Goal: Transaction & Acquisition: Purchase product/service

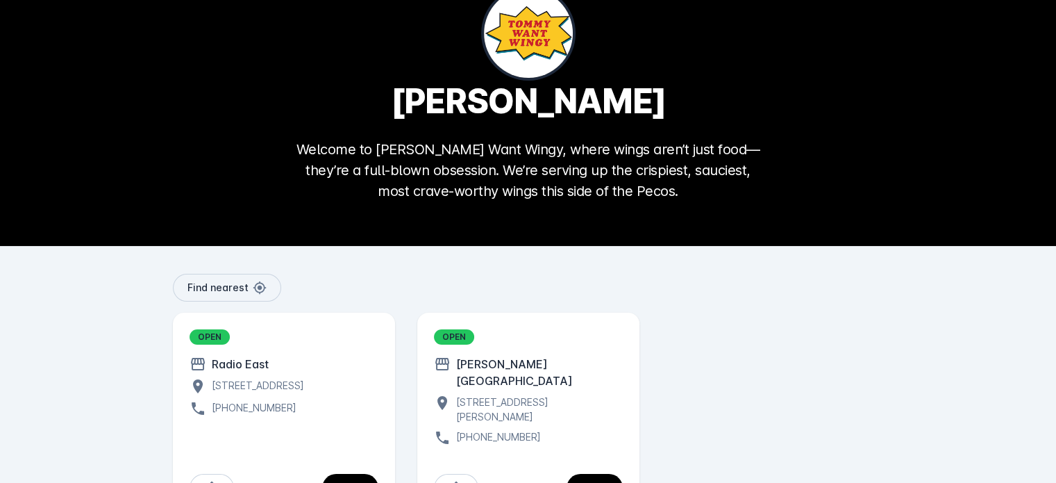
scroll to position [97, 0]
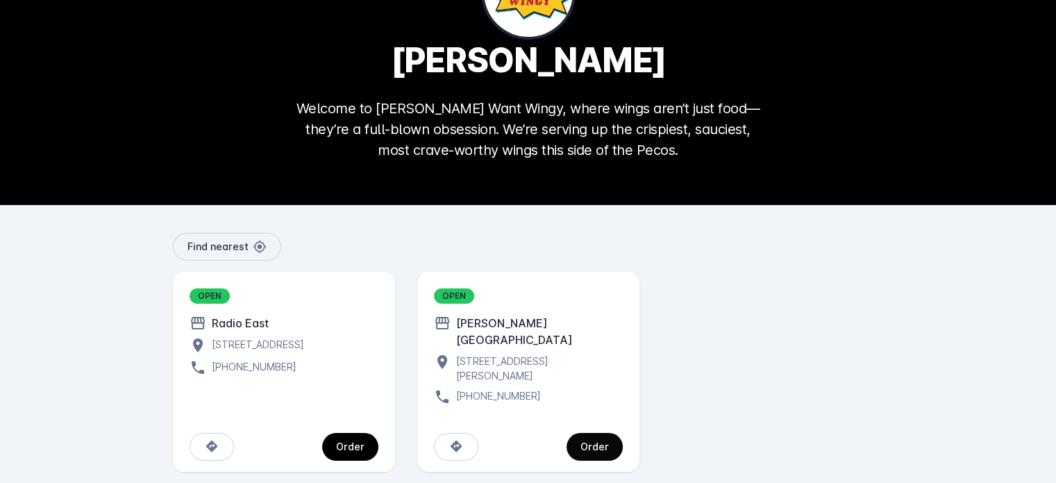
click at [604, 430] on span "continue" at bounding box center [595, 446] width 56 height 33
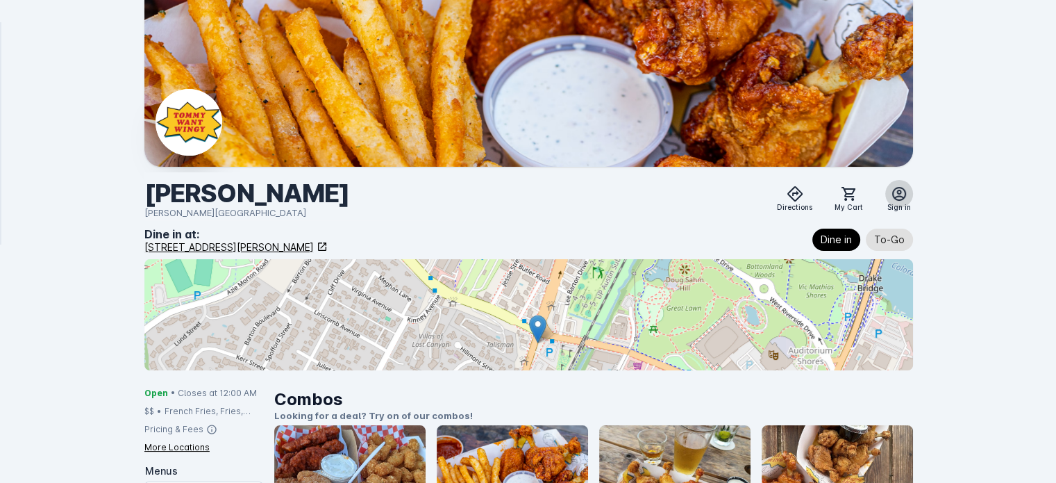
click at [900, 180] on span at bounding box center [899, 193] width 33 height 33
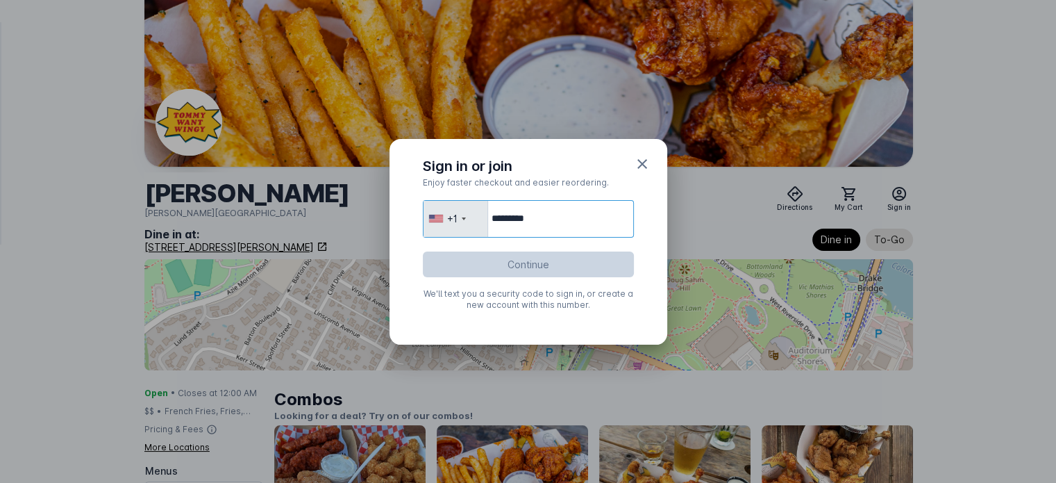
type input "**********"
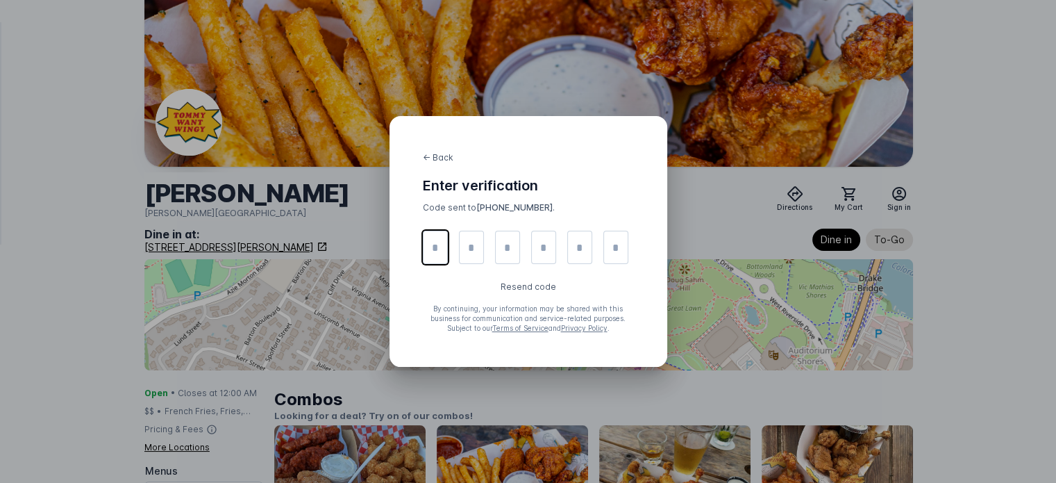
type input "*"
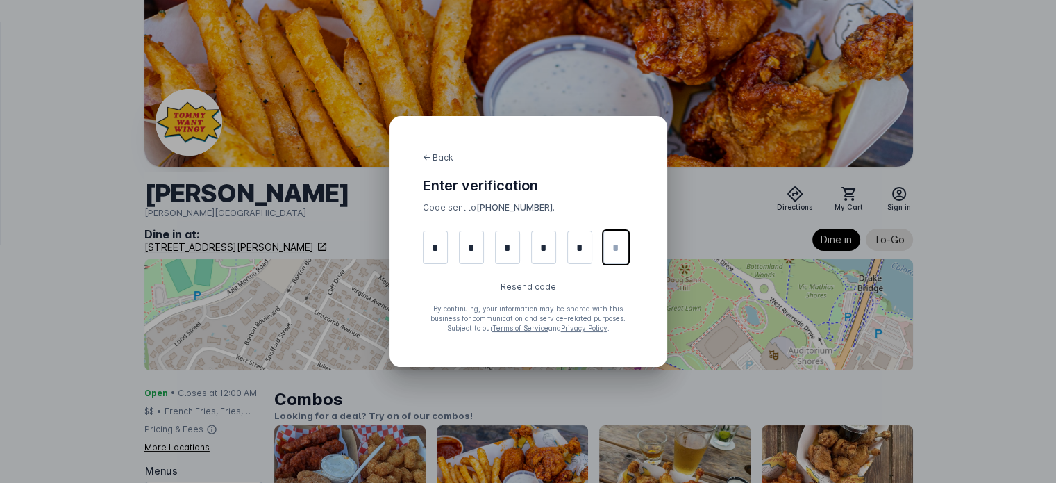
type input "*"
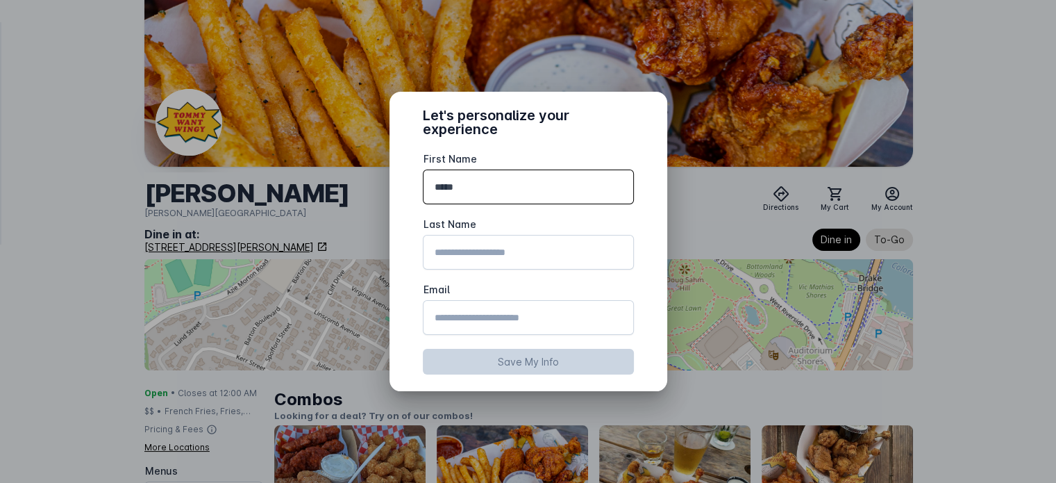
type input "*****"
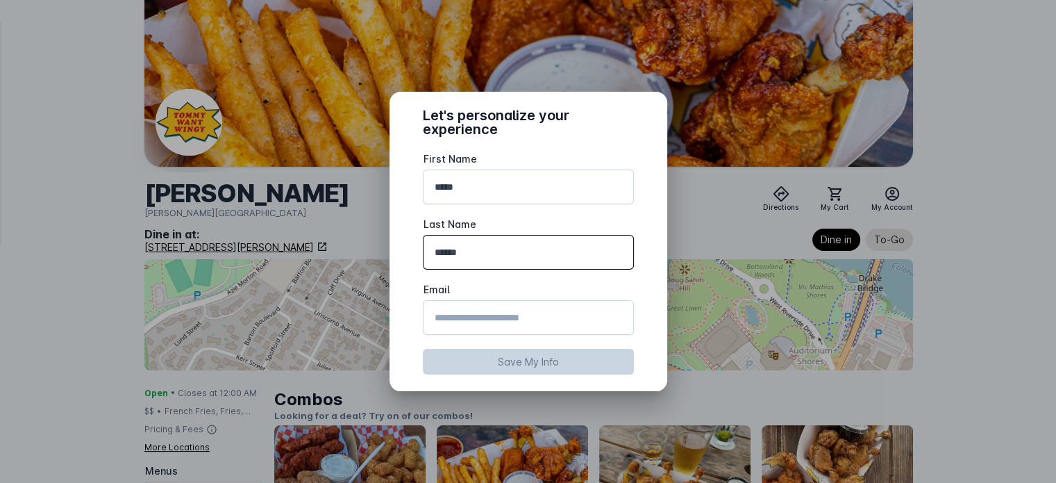
type input "******"
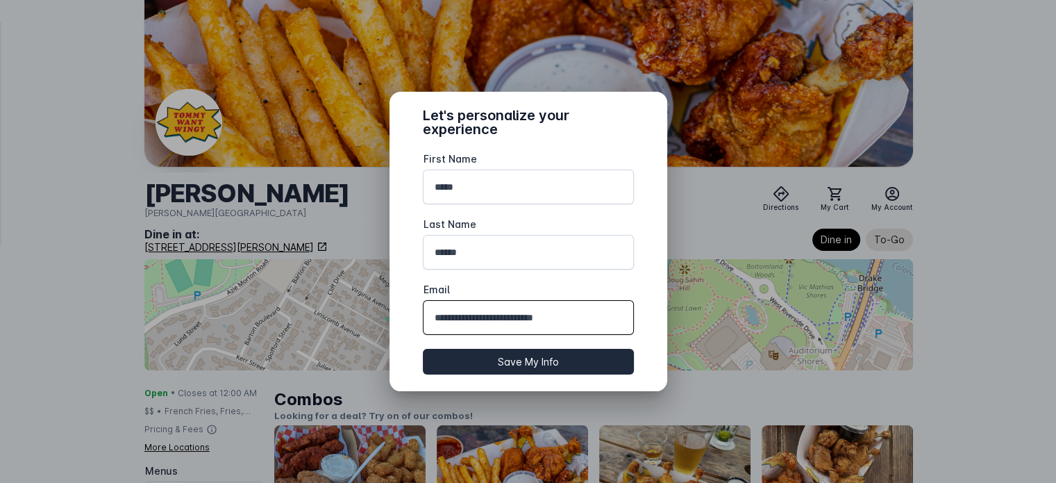
type input "**********"
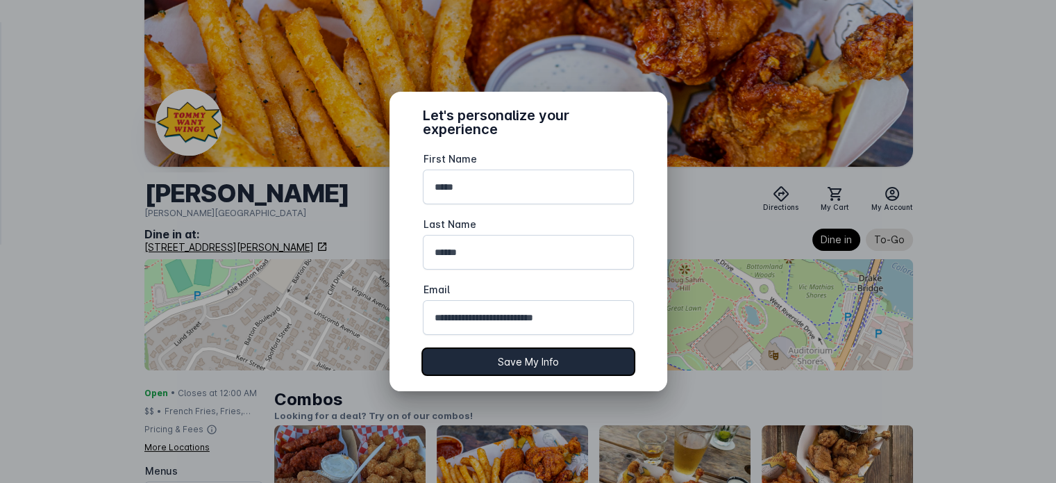
click at [502, 364] on button "Save My Info" at bounding box center [528, 362] width 211 height 26
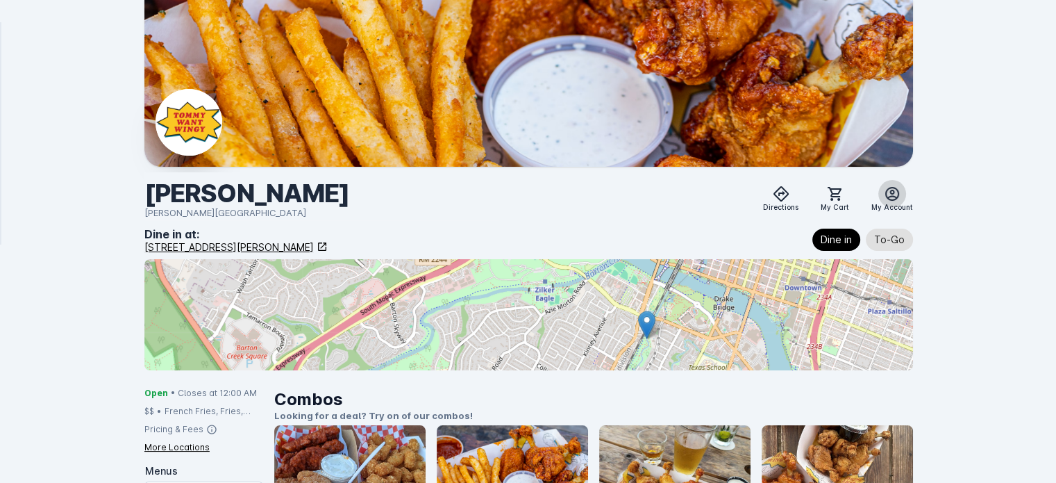
click at [901, 194] on span at bounding box center [892, 193] width 33 height 33
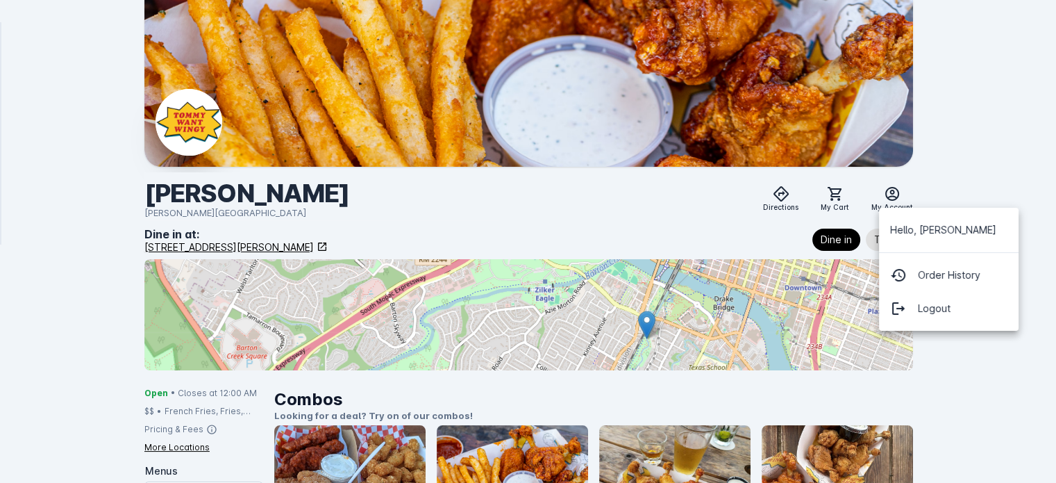
click at [696, 194] on div at bounding box center [528, 241] width 1056 height 483
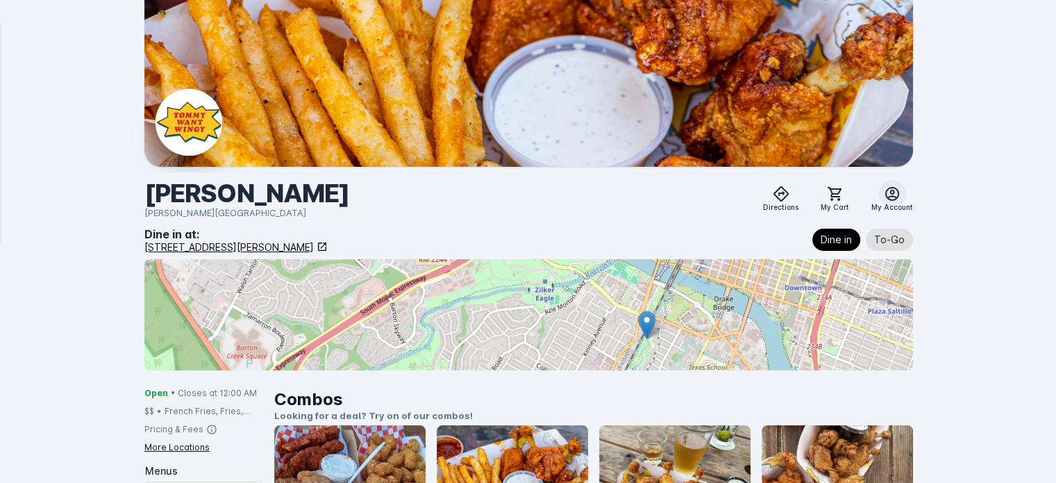
click at [888, 202] on span at bounding box center [892, 193] width 33 height 33
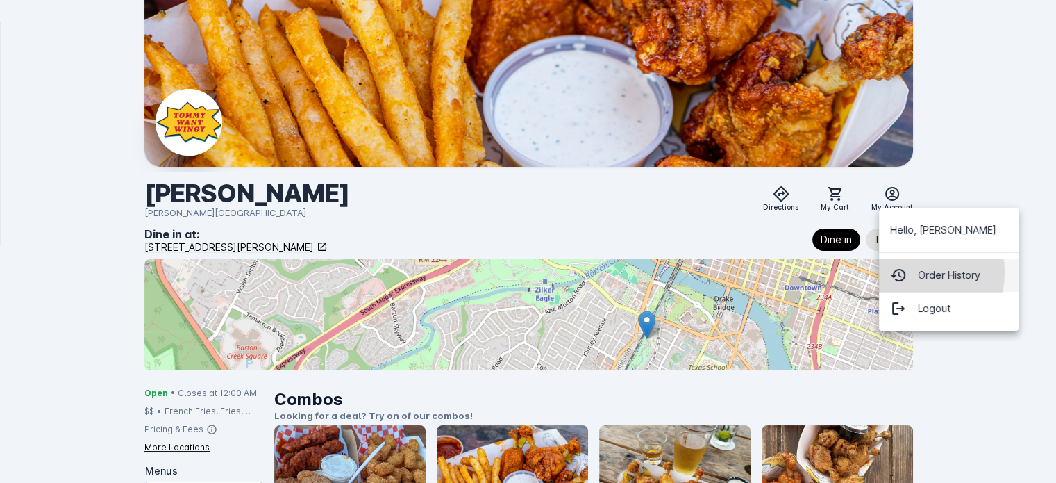
click at [910, 272] on button "Order History" at bounding box center [949, 274] width 140 height 33
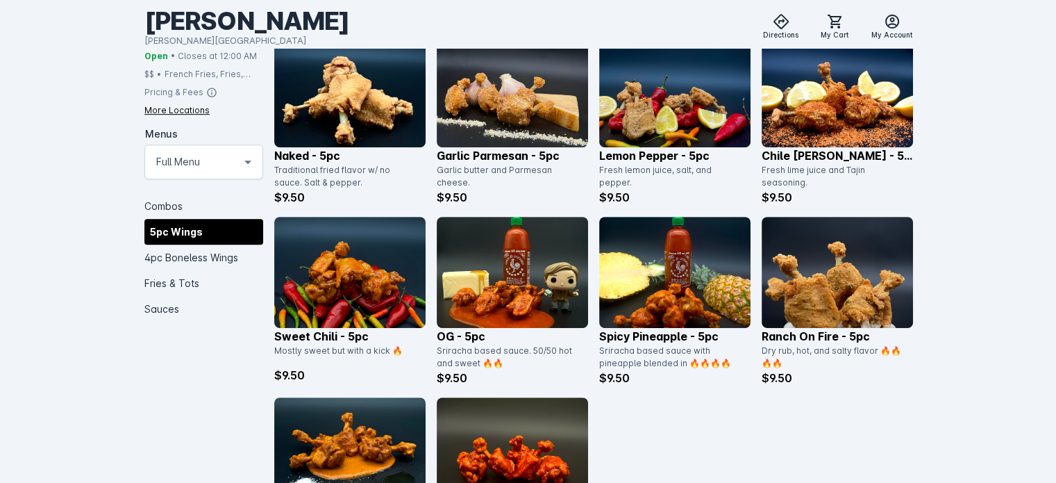
scroll to position [618, 0]
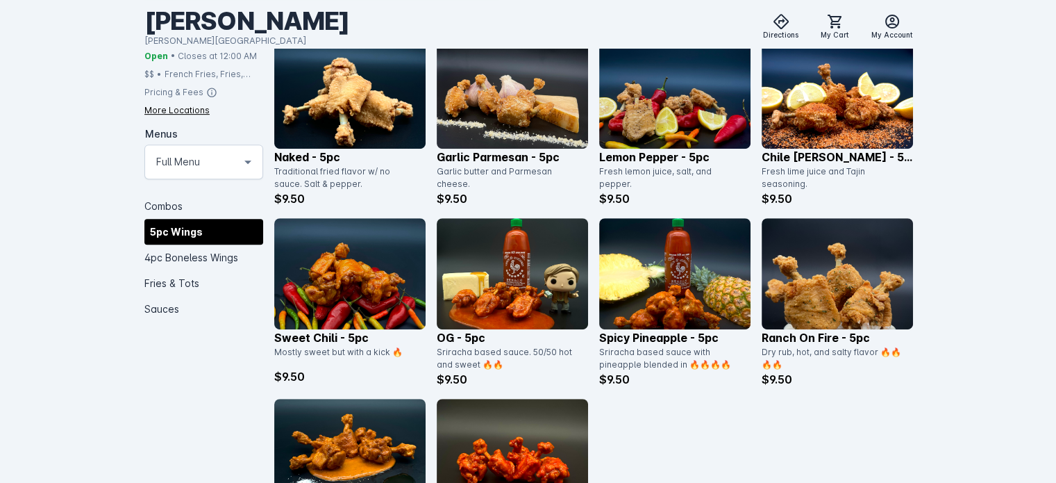
click at [833, 155] on p "Chile [PERSON_NAME] - 5pc" at bounding box center [837, 157] width 151 height 17
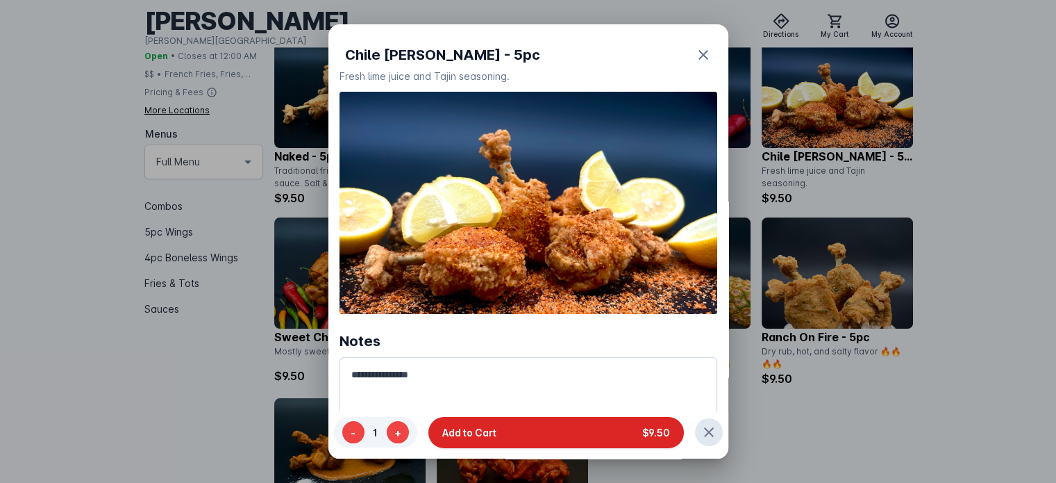
click at [542, 444] on button "Add to Cart $9.50" at bounding box center [556, 431] width 256 height 31
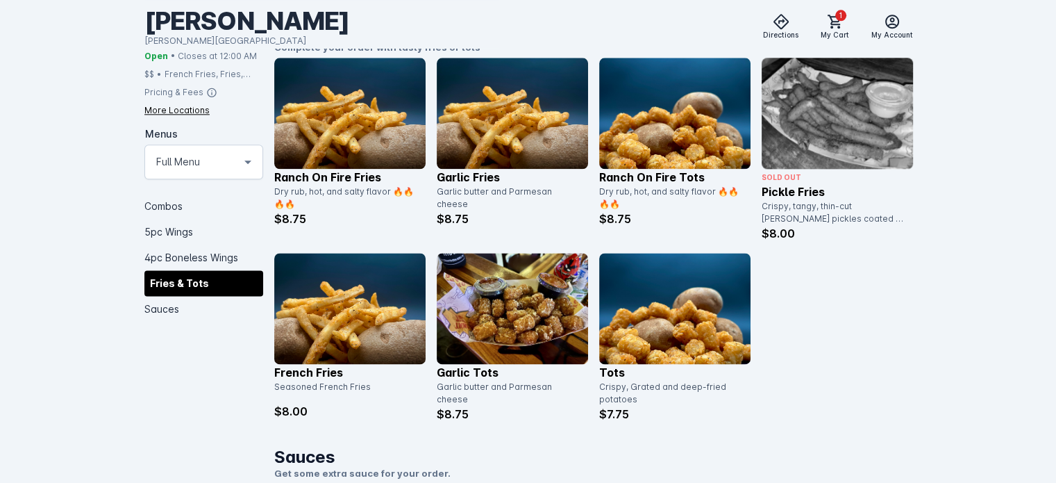
scroll to position [1781, 0]
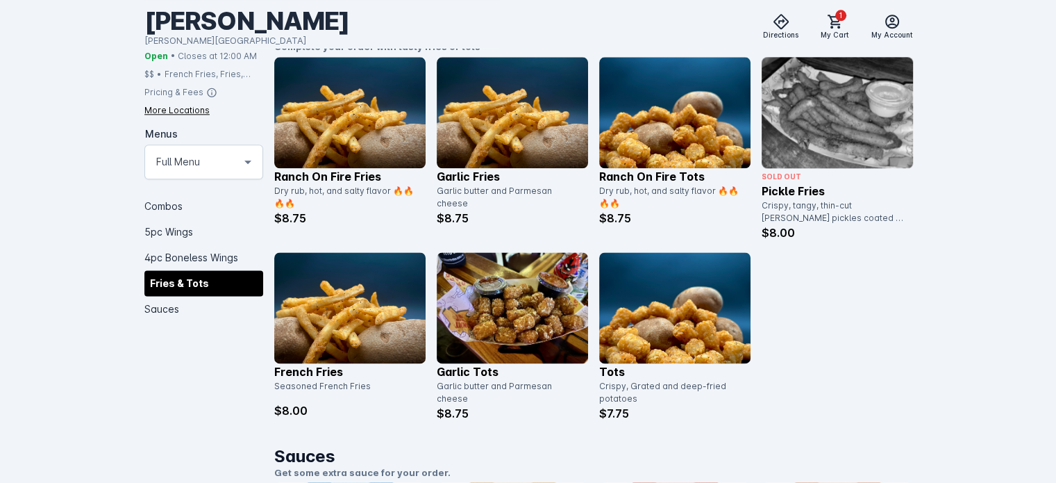
click at [476, 367] on p "Garlic Tots" at bounding box center [512, 371] width 151 height 17
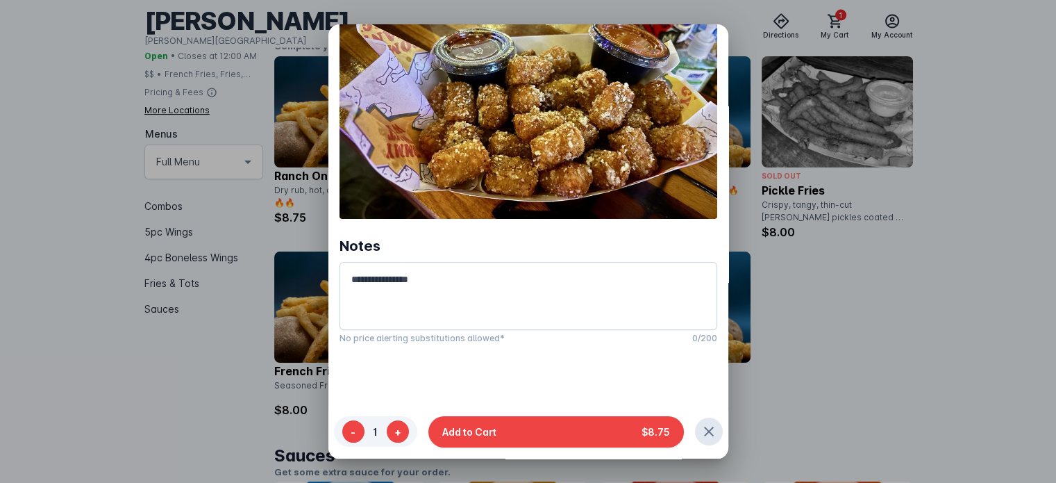
scroll to position [96, 0]
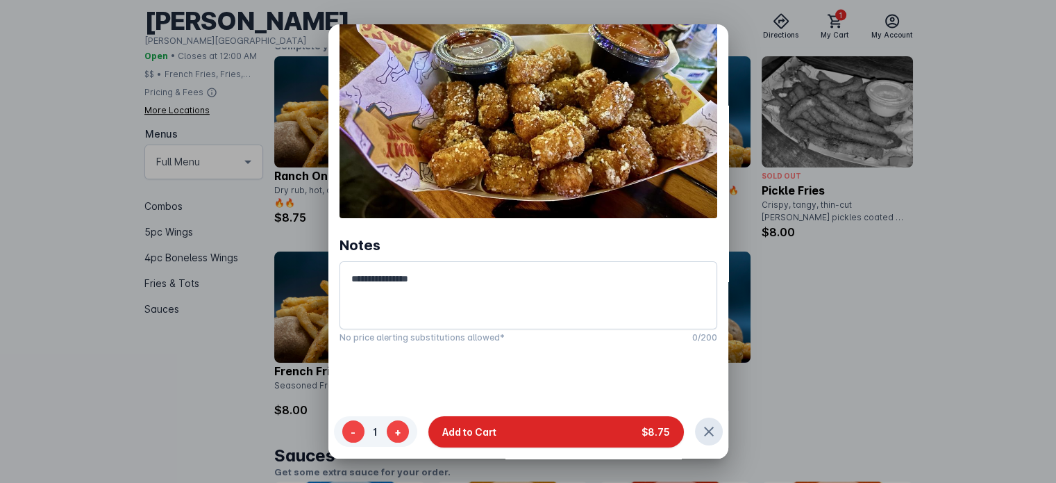
click at [492, 431] on span "Add to Cart" at bounding box center [469, 431] width 54 height 15
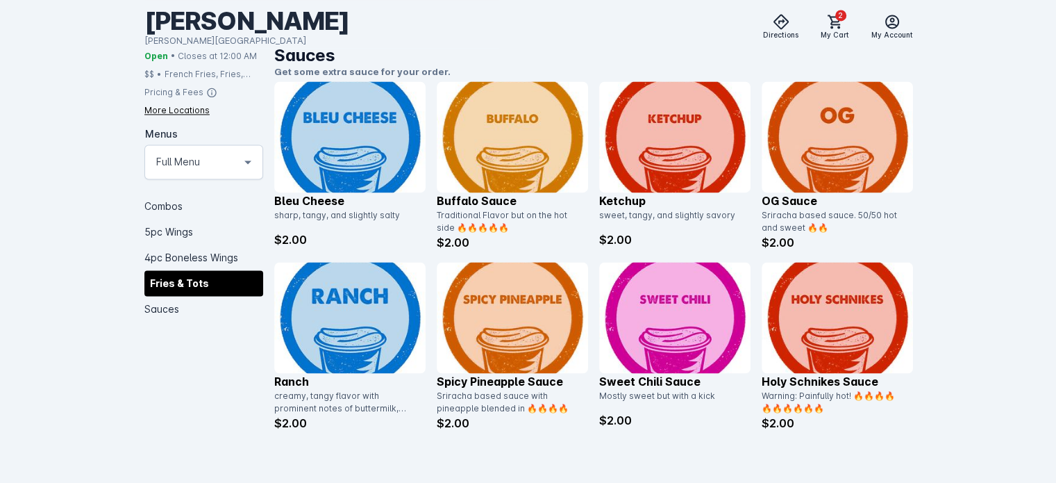
scroll to position [2183, 0]
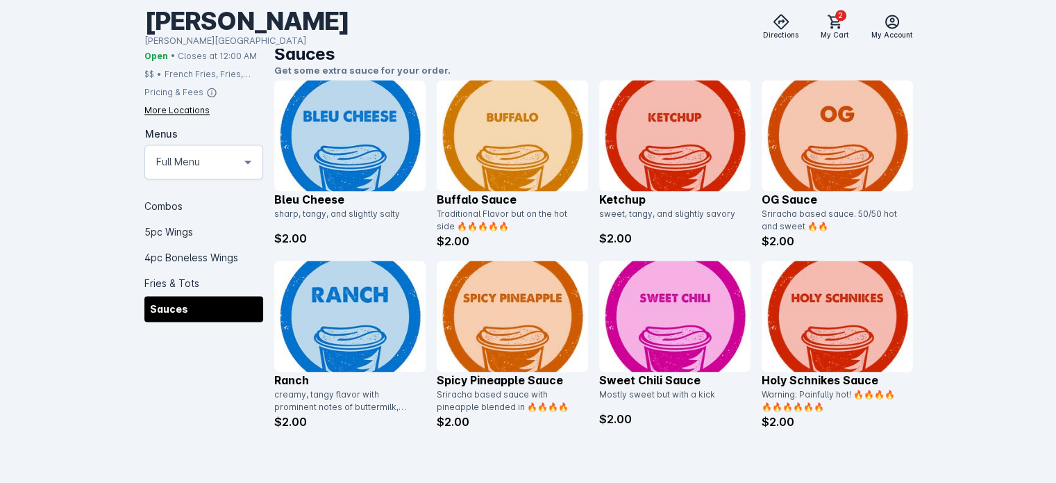
click at [494, 164] on img at bounding box center [512, 135] width 151 height 111
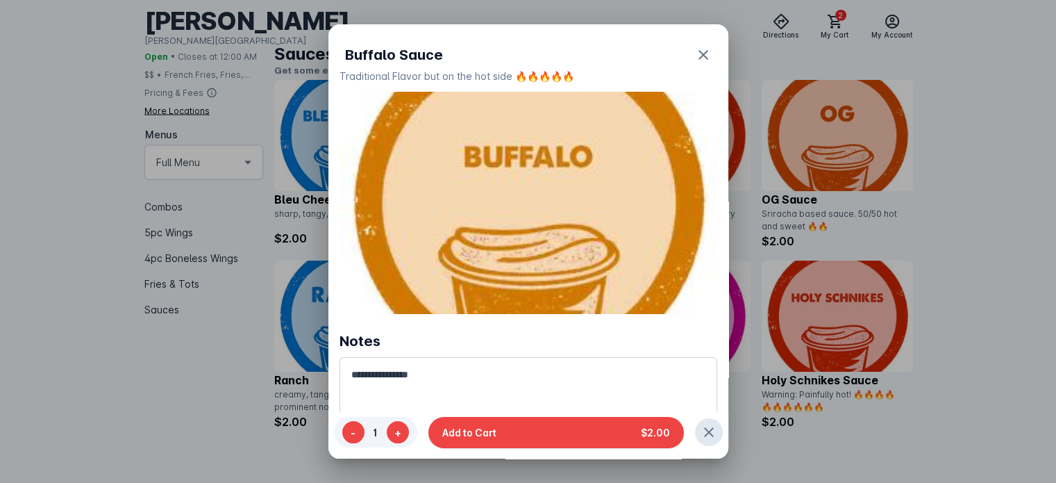
scroll to position [0, 0]
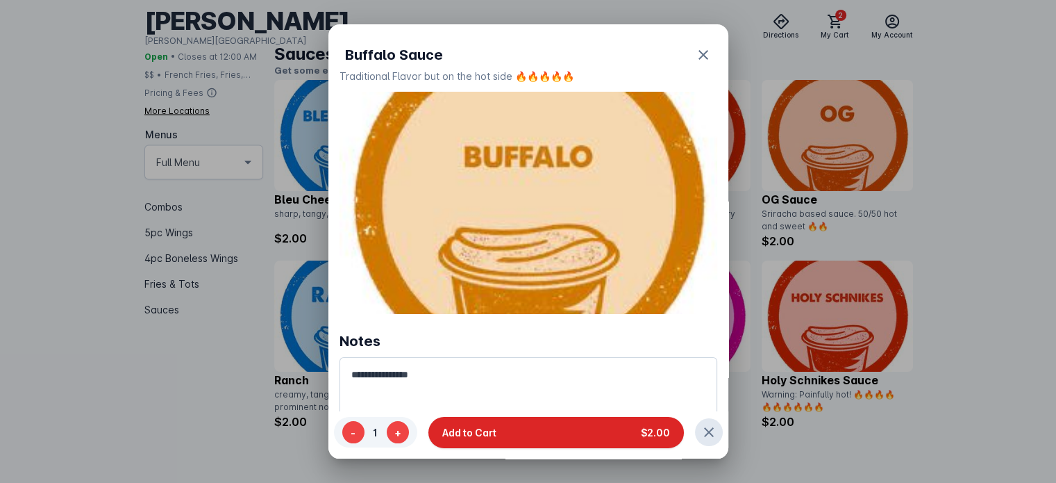
click at [551, 439] on button "Add to Cart $2.00" at bounding box center [556, 431] width 256 height 31
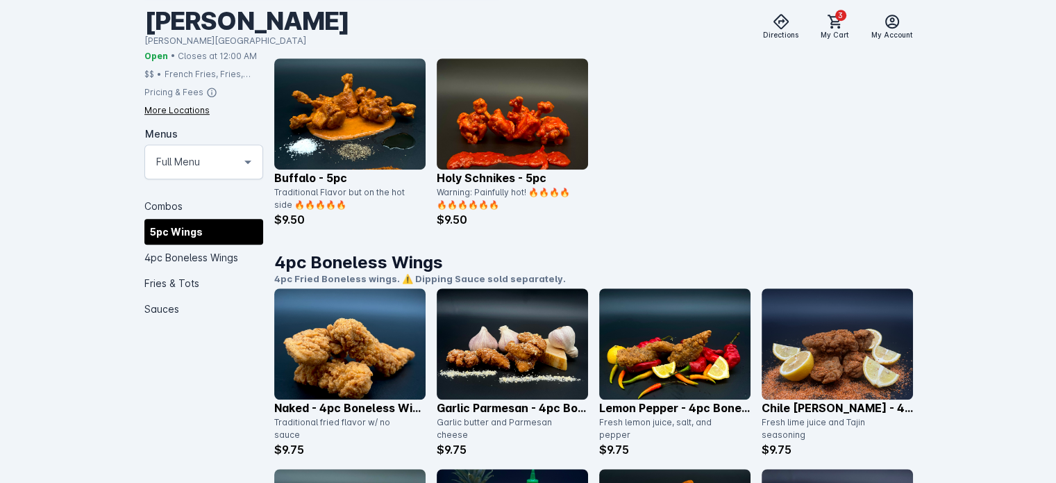
scroll to position [907, 0]
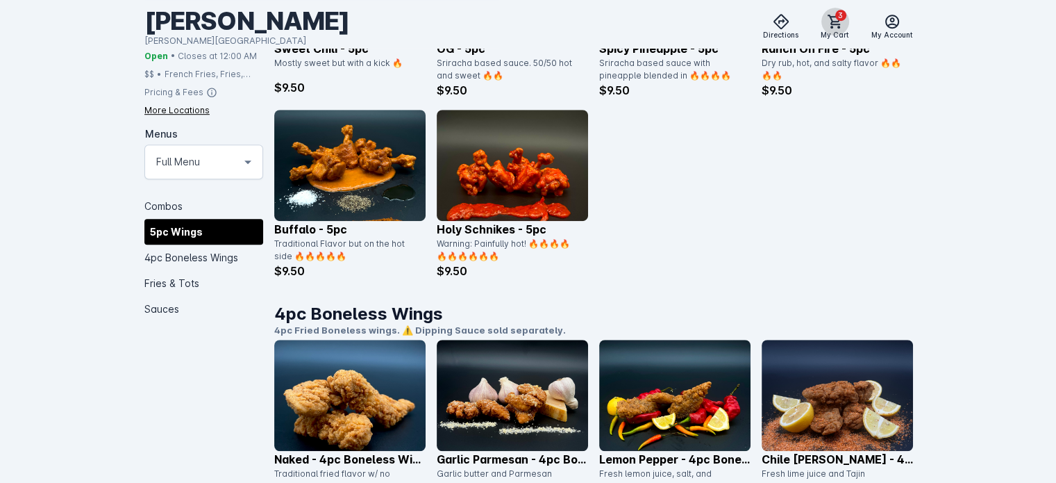
click at [833, 25] on icon at bounding box center [835, 21] width 17 height 17
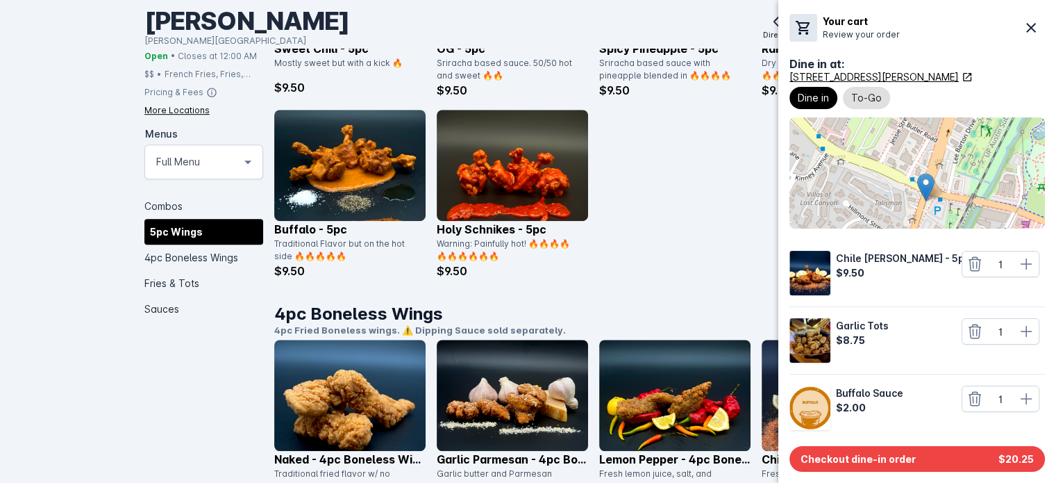
scroll to position [6, 0]
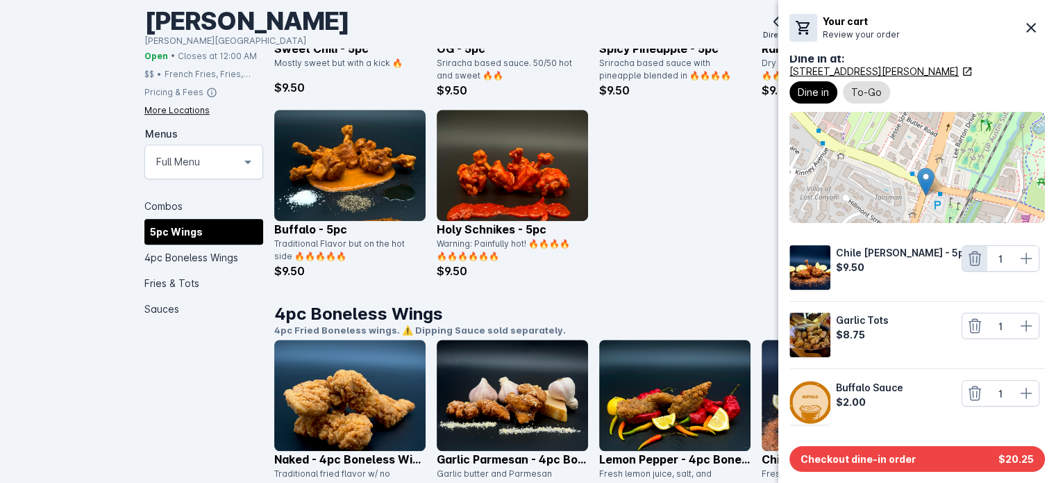
click at [976, 259] on icon at bounding box center [975, 258] width 17 height 17
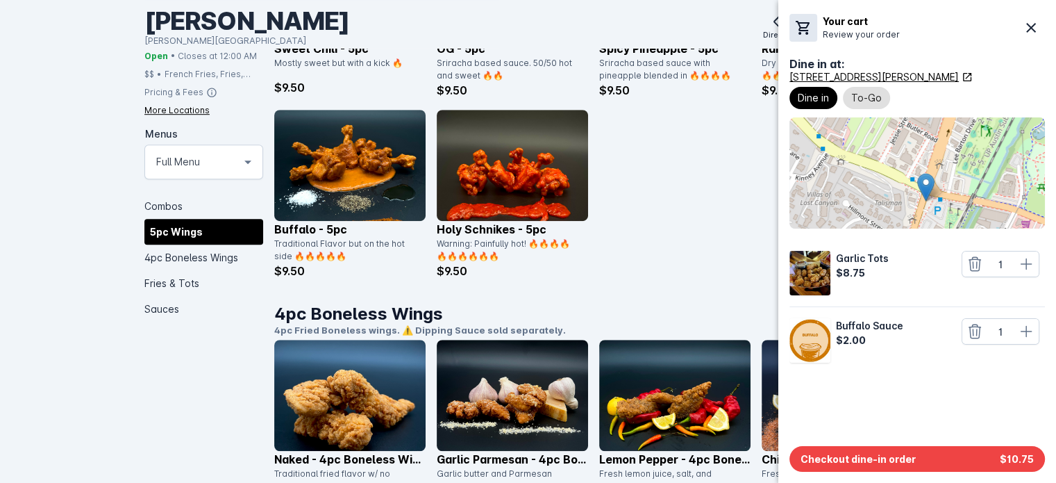
click at [976, 259] on icon at bounding box center [975, 264] width 12 height 14
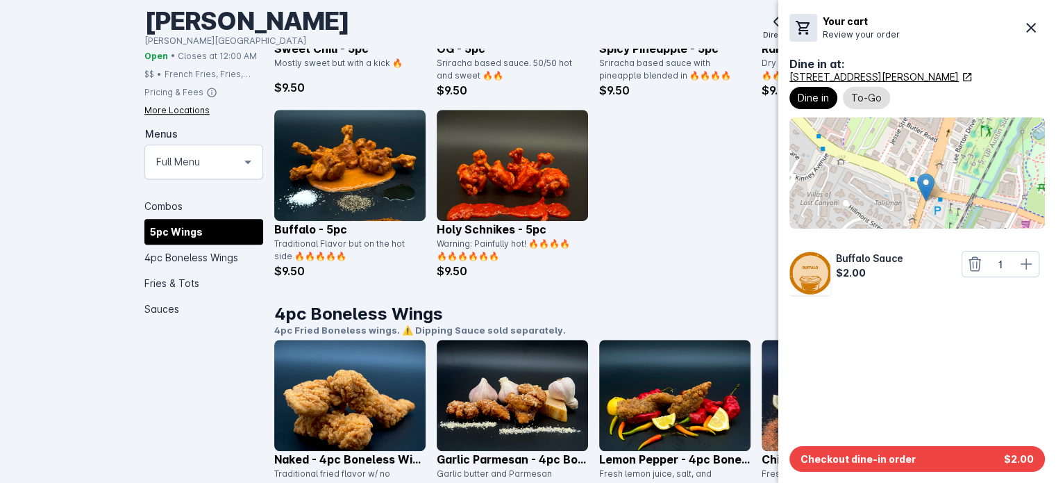
click at [976, 259] on icon at bounding box center [975, 264] width 12 height 14
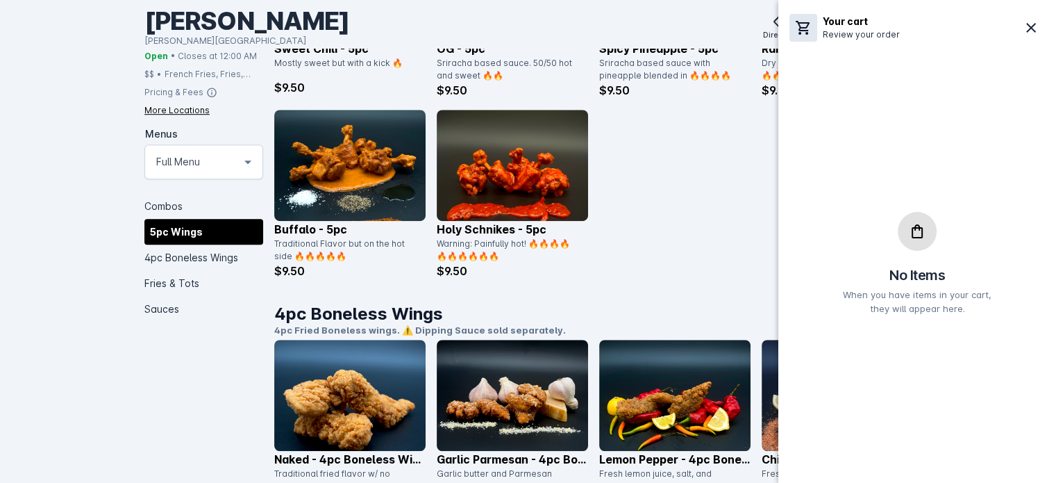
click at [644, 252] on div at bounding box center [528, 241] width 1056 height 483
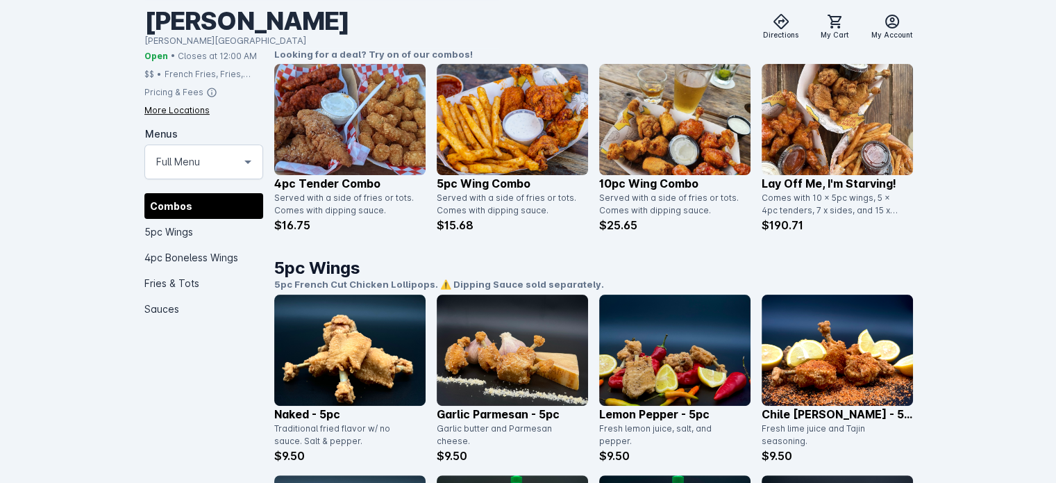
scroll to position [363, 0]
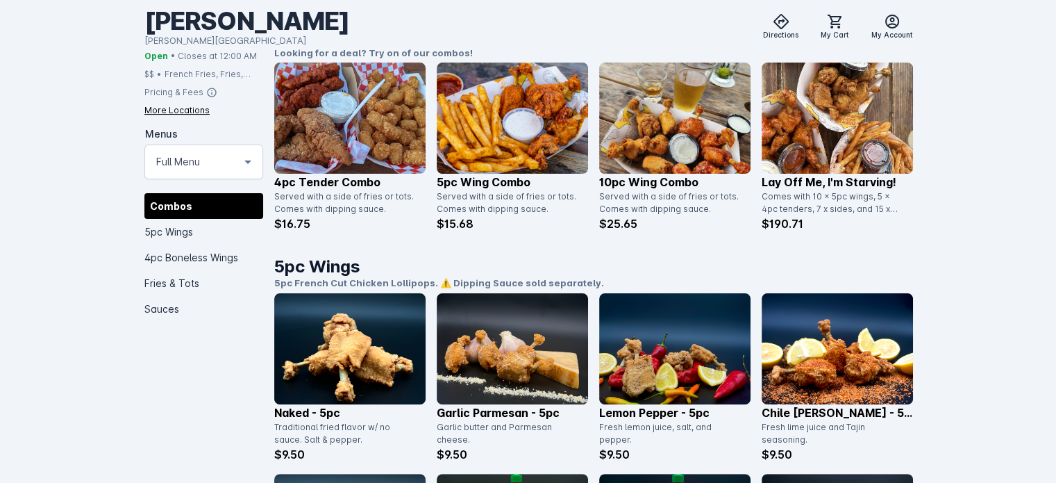
click at [478, 164] on img at bounding box center [512, 118] width 151 height 111
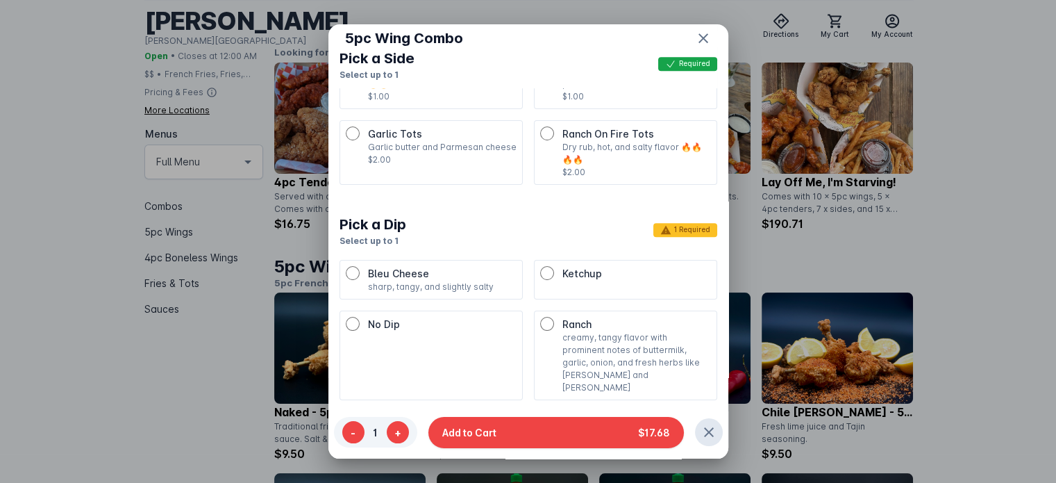
scroll to position [815, 0]
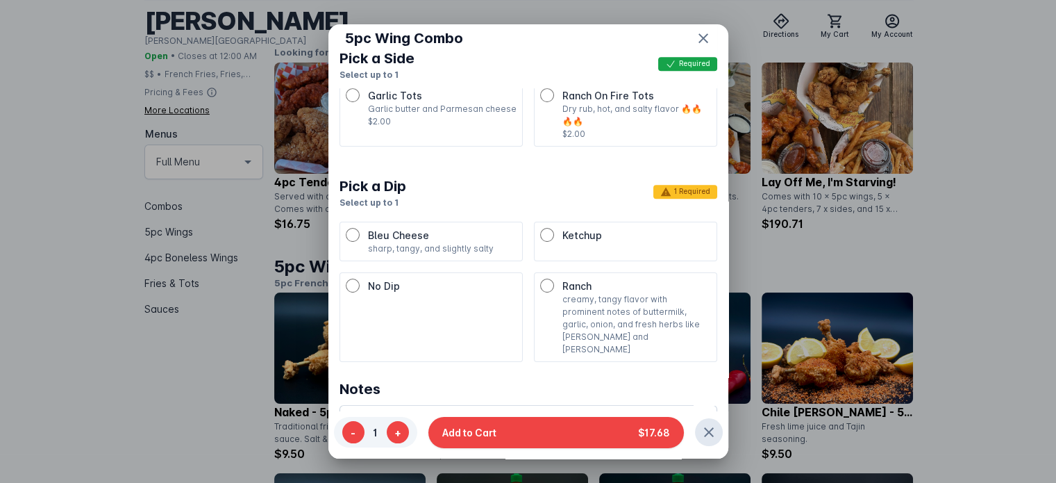
click at [552, 280] on div "Ranch creamy, tangy flavor with prominent notes of buttermilk, garlic, onion, a…" at bounding box center [625, 316] width 171 height 77
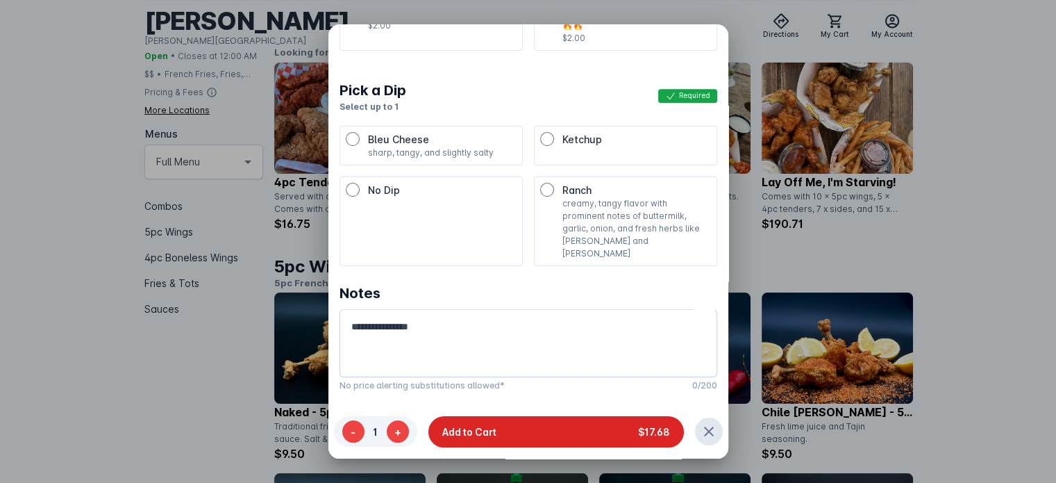
click at [550, 430] on button "Add to Cart $17.68" at bounding box center [556, 431] width 256 height 31
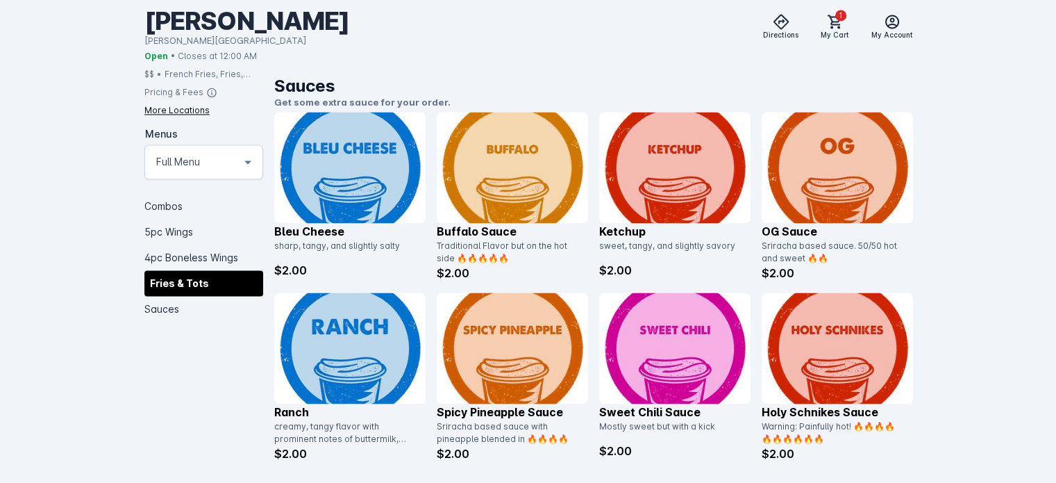
scroll to position [2183, 0]
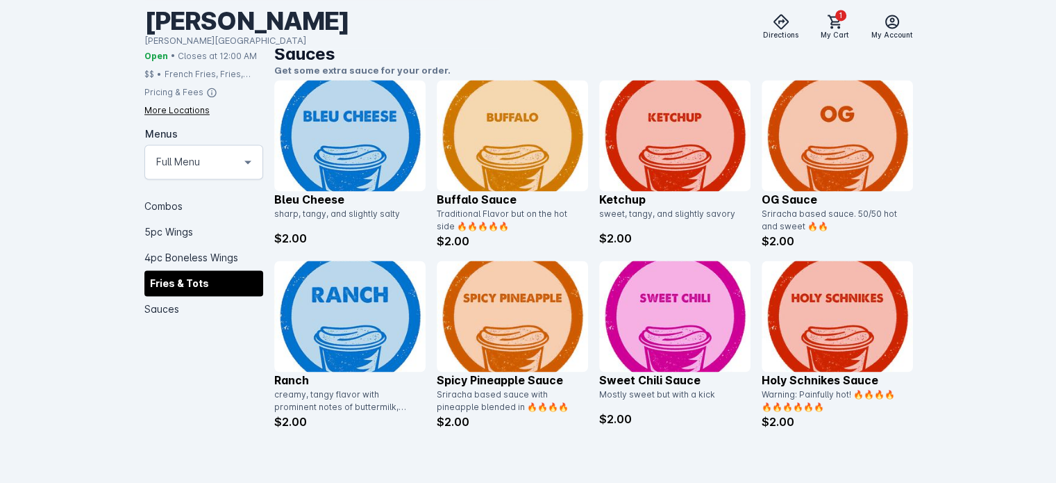
click at [539, 169] on img at bounding box center [512, 135] width 151 height 111
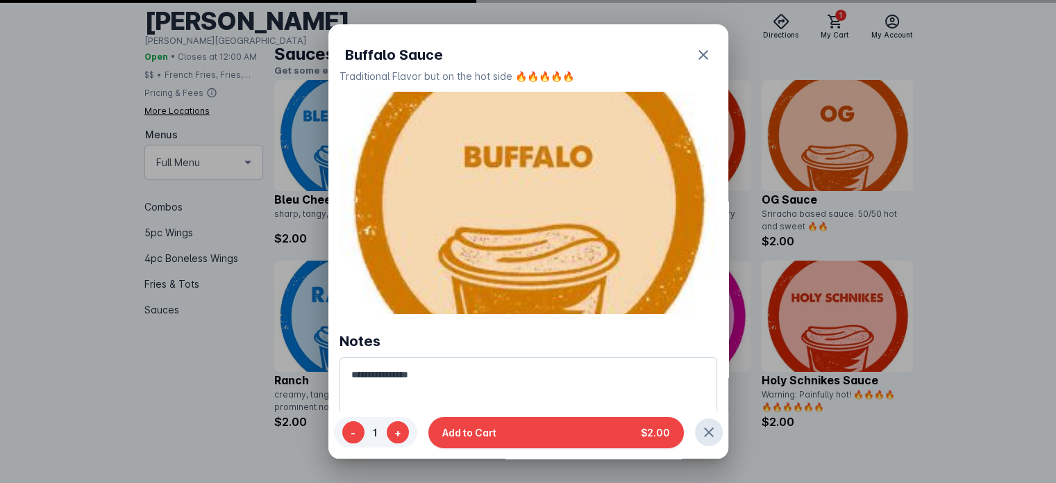
scroll to position [0, 0]
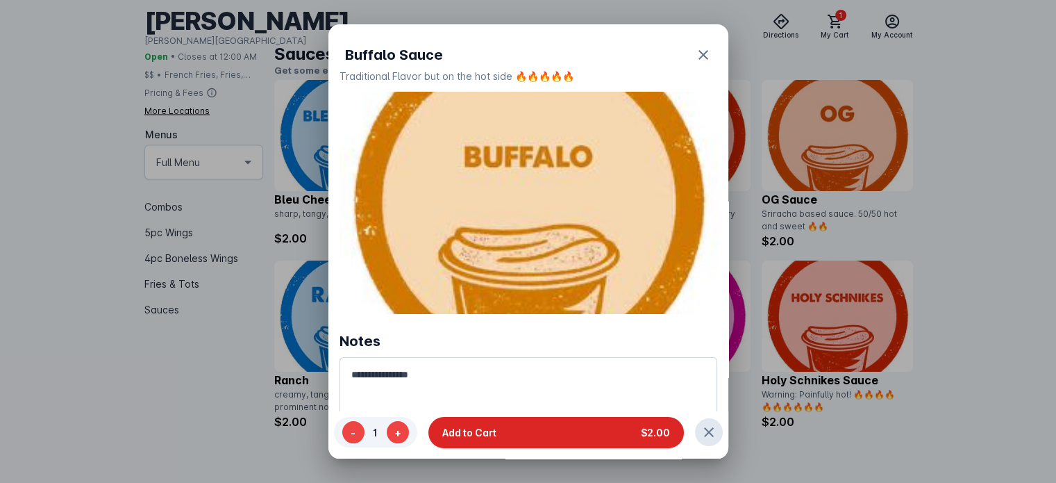
click at [531, 427] on button "Add to Cart $2.00" at bounding box center [556, 431] width 256 height 31
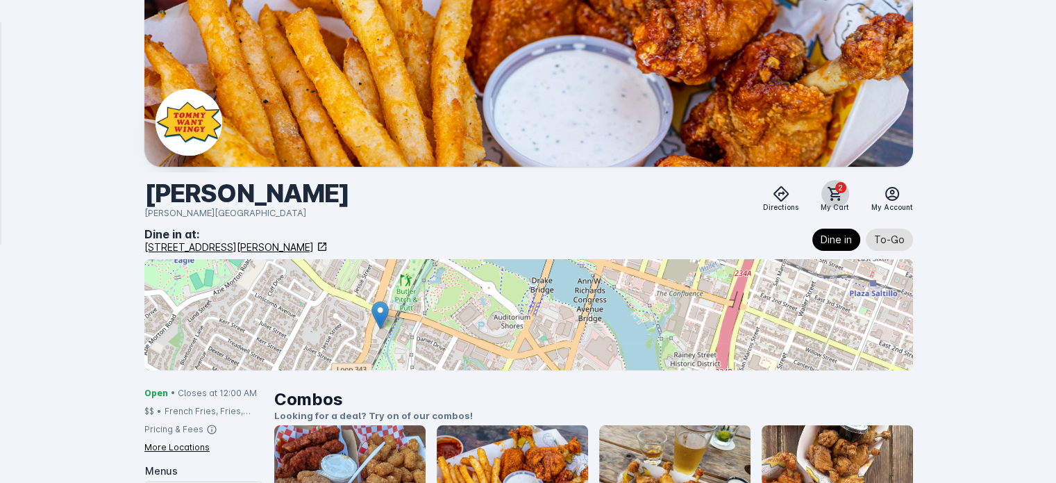
click at [836, 197] on icon at bounding box center [835, 193] width 17 height 17
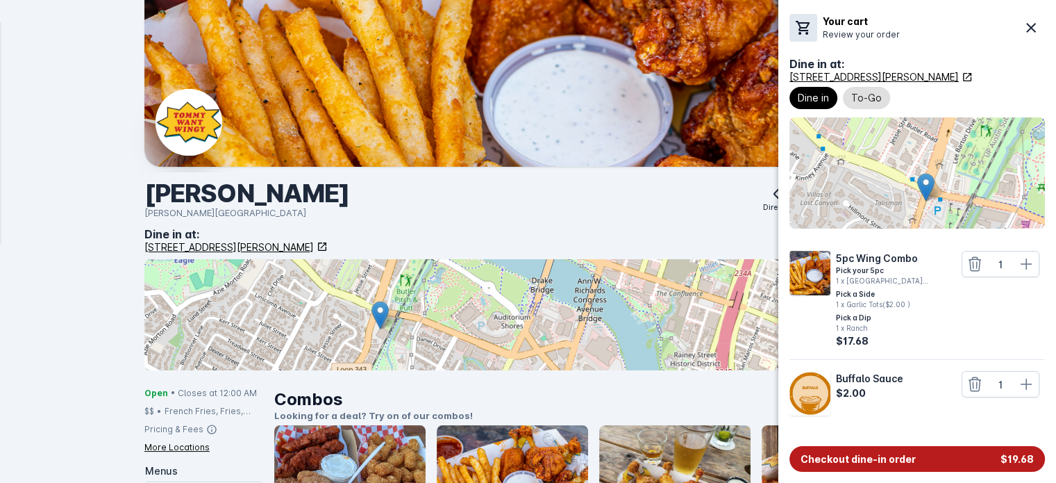
click at [845, 449] on button "Checkout dine-in order $19.68" at bounding box center [918, 459] width 256 height 26
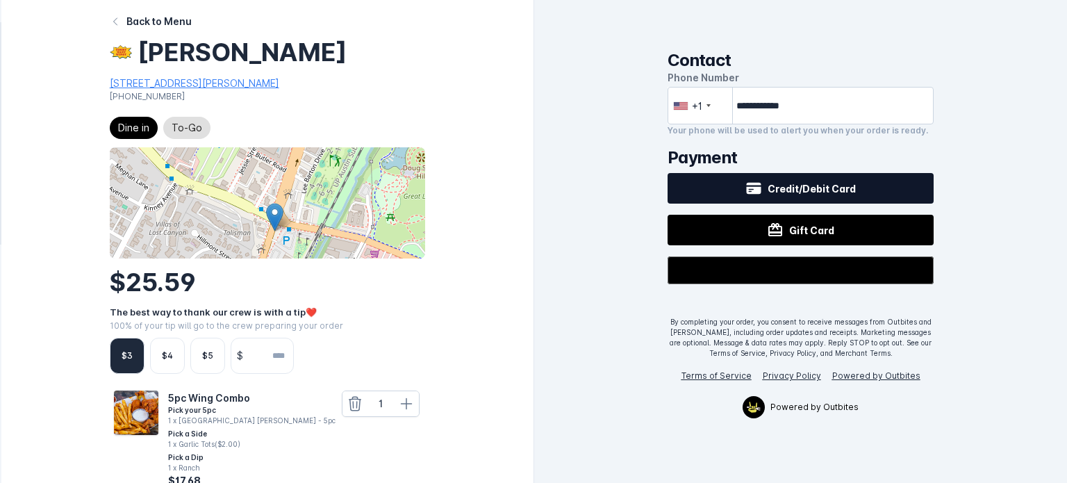
click at [800, 195] on div "Credit/Debit Card" at bounding box center [800, 188] width 110 height 17
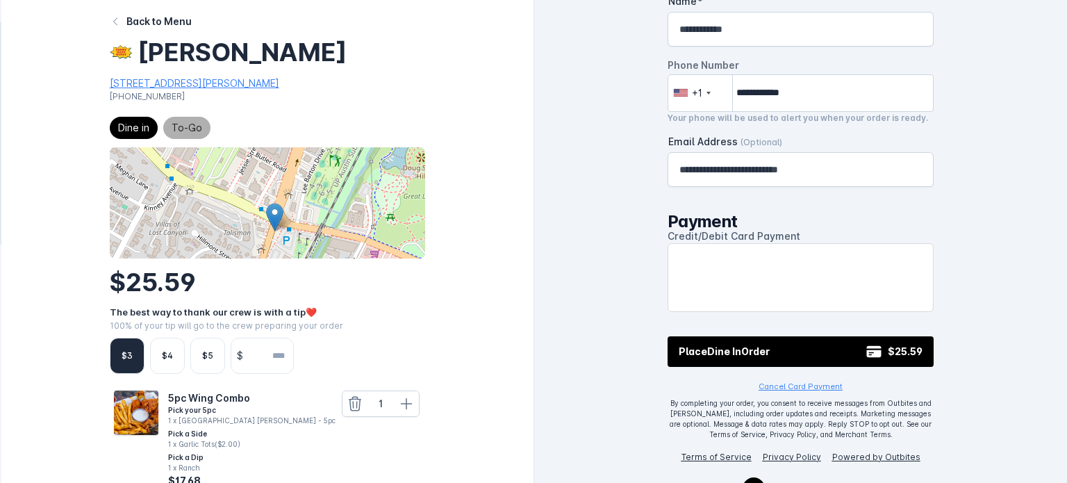
click at [199, 138] on button "To-Go" at bounding box center [186, 128] width 47 height 22
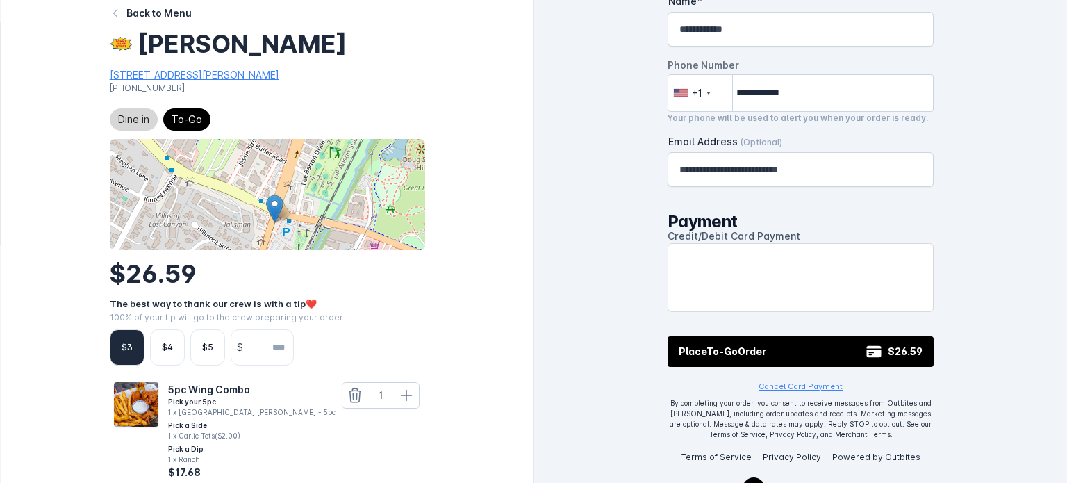
click at [131, 119] on span "Dine in" at bounding box center [133, 119] width 31 height 17
click at [177, 113] on span "To-Go" at bounding box center [187, 119] width 31 height 17
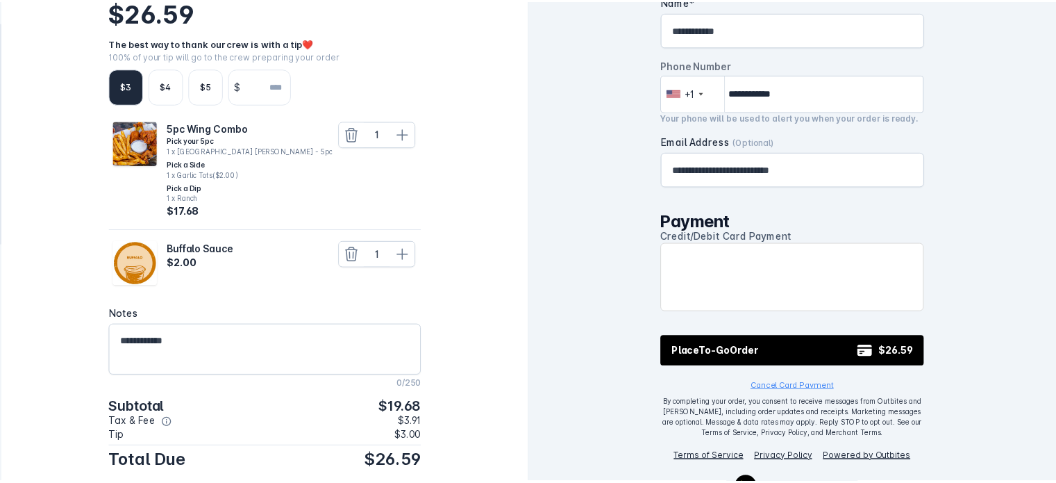
scroll to position [288, 0]
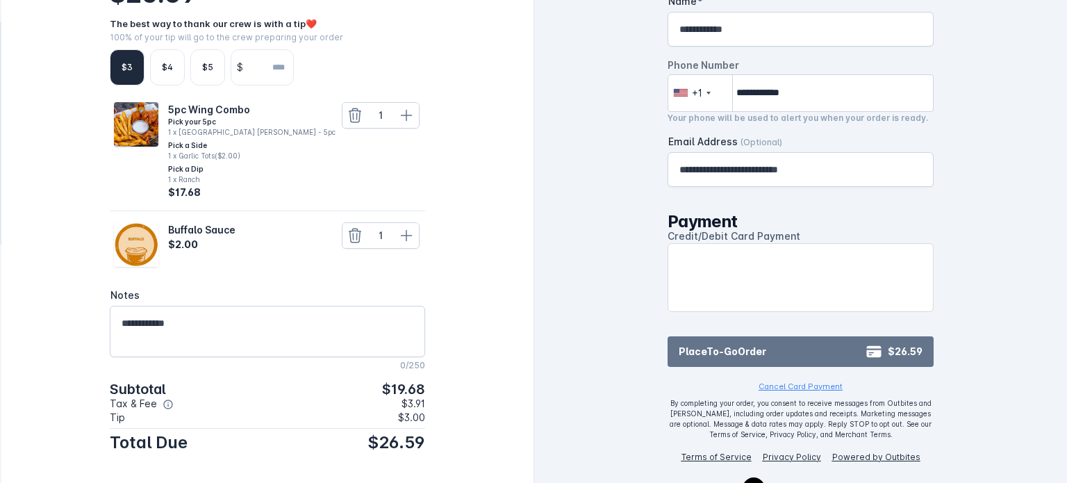
click at [752, 349] on span "Place To-Go Order" at bounding box center [723, 351] width 88 height 15
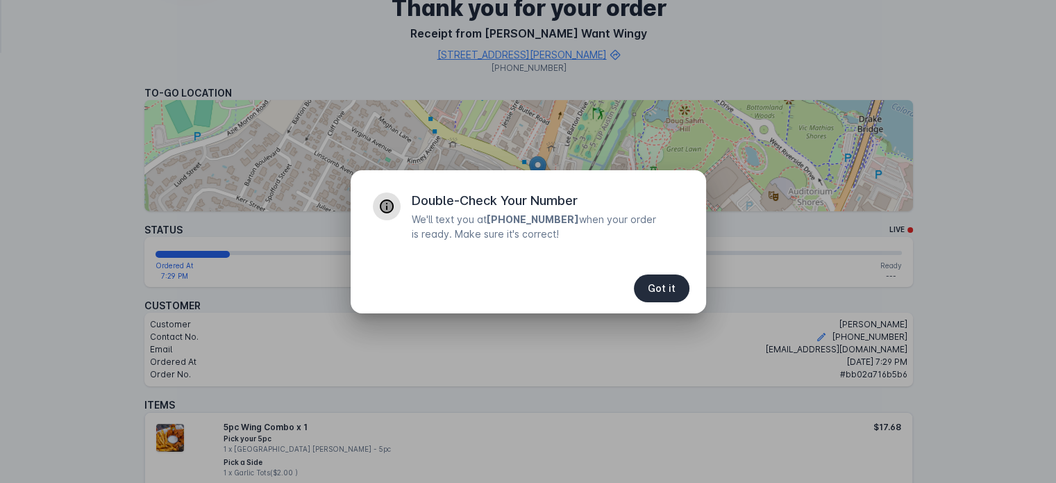
click at [670, 283] on span "Got it" at bounding box center [662, 288] width 28 height 10
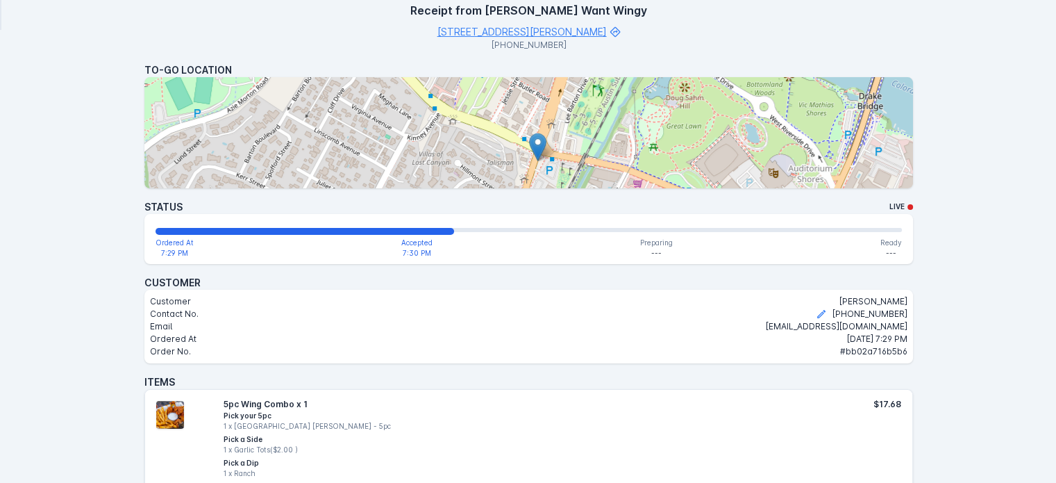
scroll to position [214, 0]
